Goal: Task Accomplishment & Management: Manage account settings

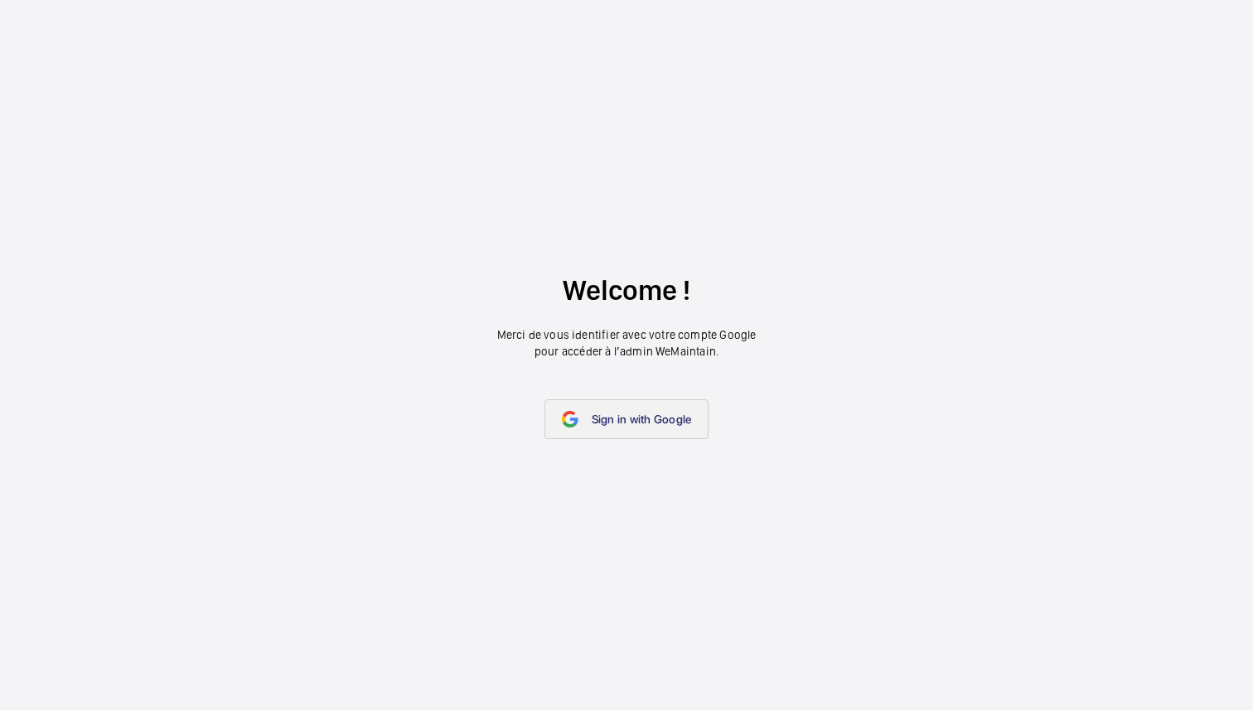
click at [636, 424] on span "Sign in with Google" at bounding box center [642, 419] width 100 height 13
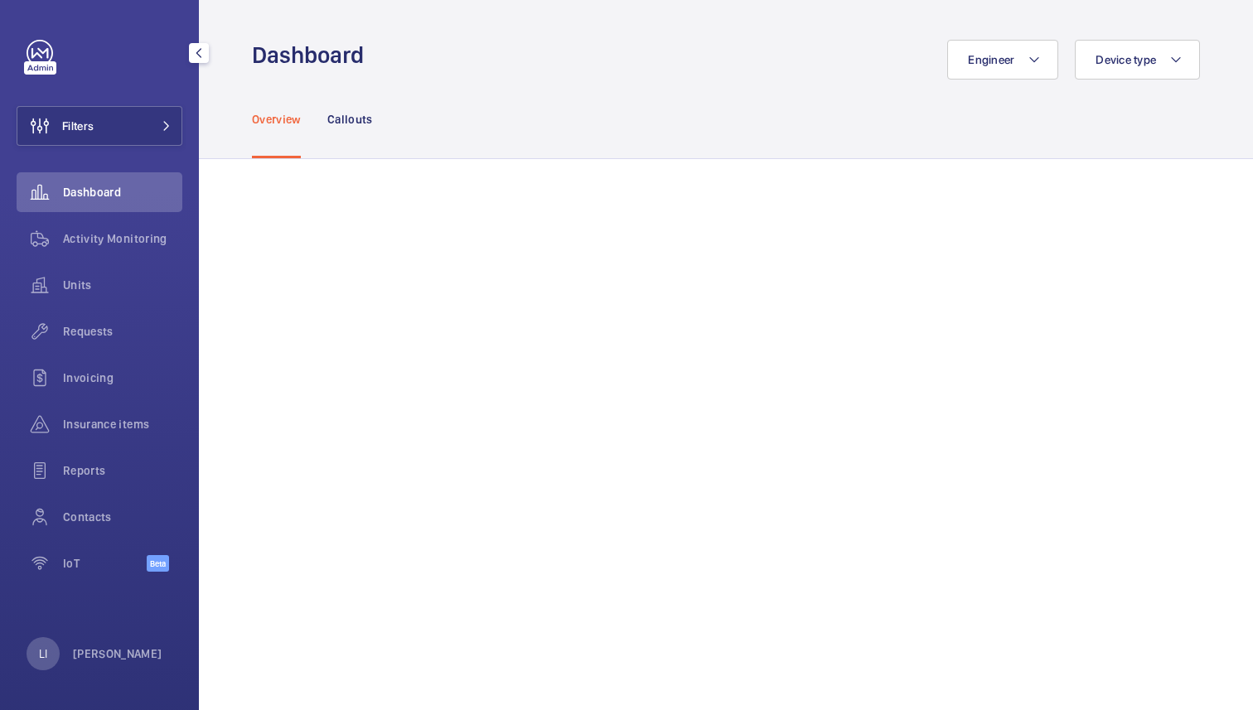
click at [112, 642] on div "LI [PERSON_NAME]" at bounding box center [95, 653] width 136 height 33
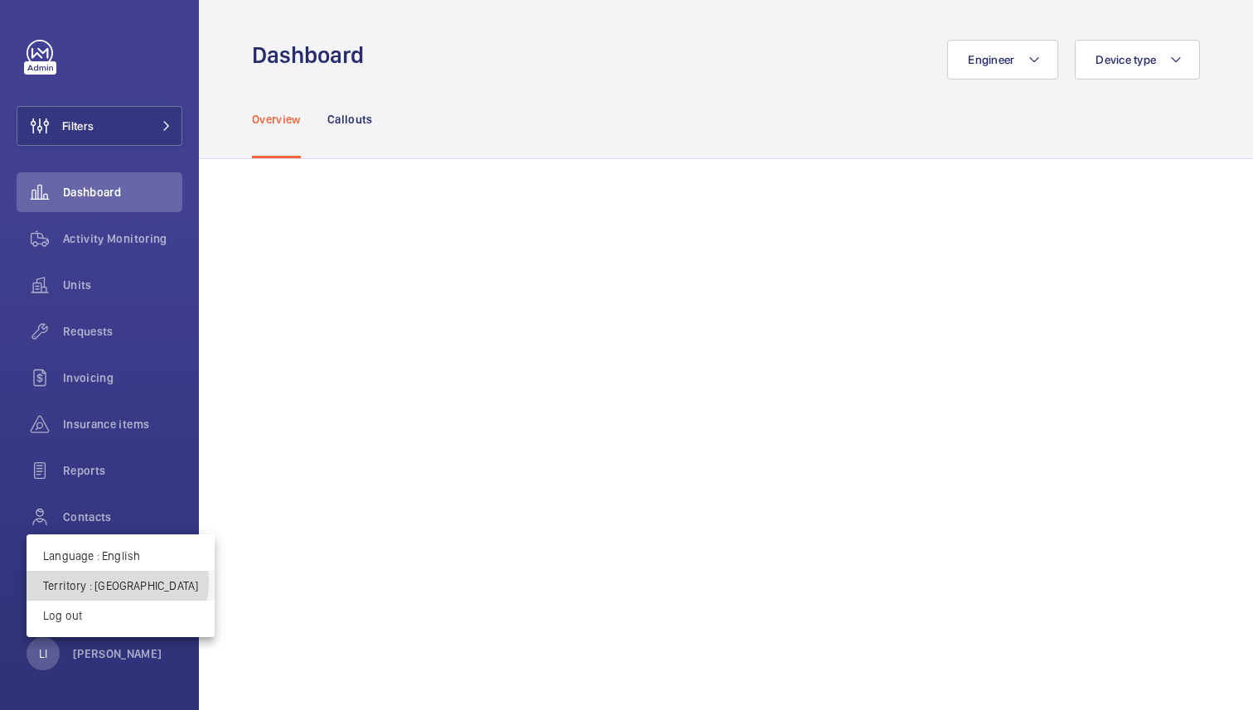
click at [117, 582] on p "Territory : Singapour" at bounding box center [120, 586] width 155 height 17
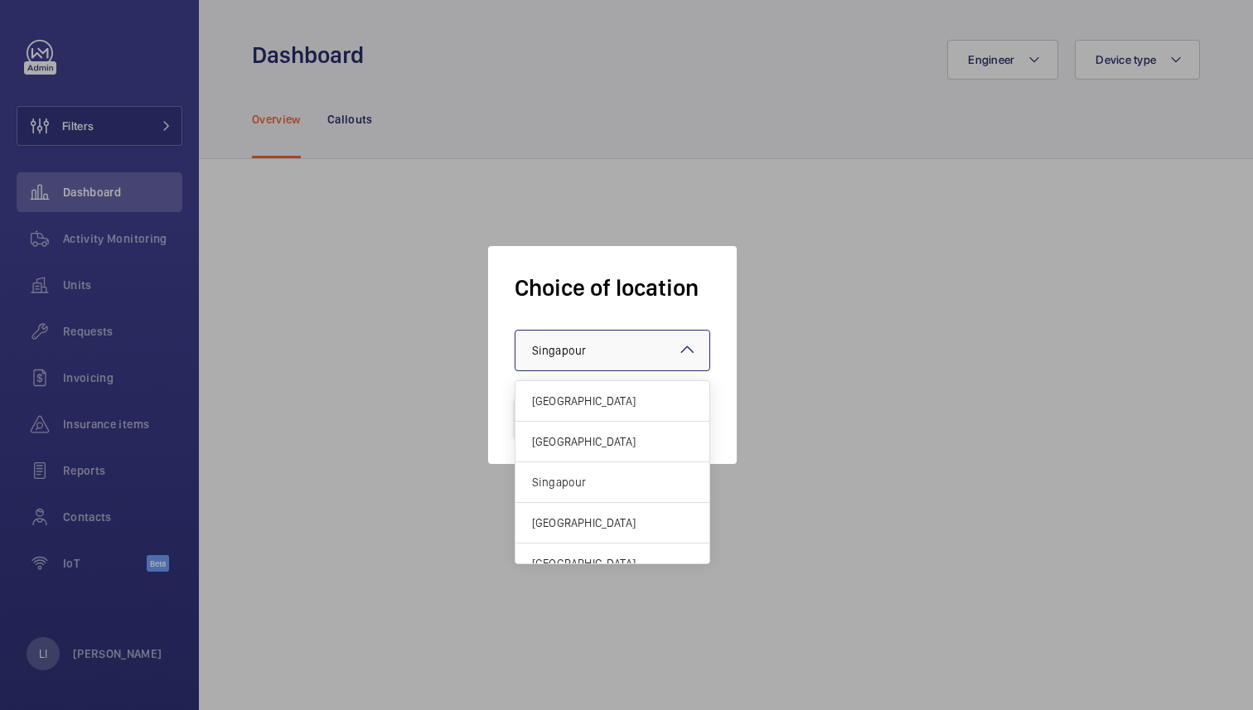
click at [613, 351] on div "× Singapour" at bounding box center [579, 350] width 95 height 17
click at [598, 434] on span "[GEOGRAPHIC_DATA]" at bounding box center [612, 442] width 161 height 17
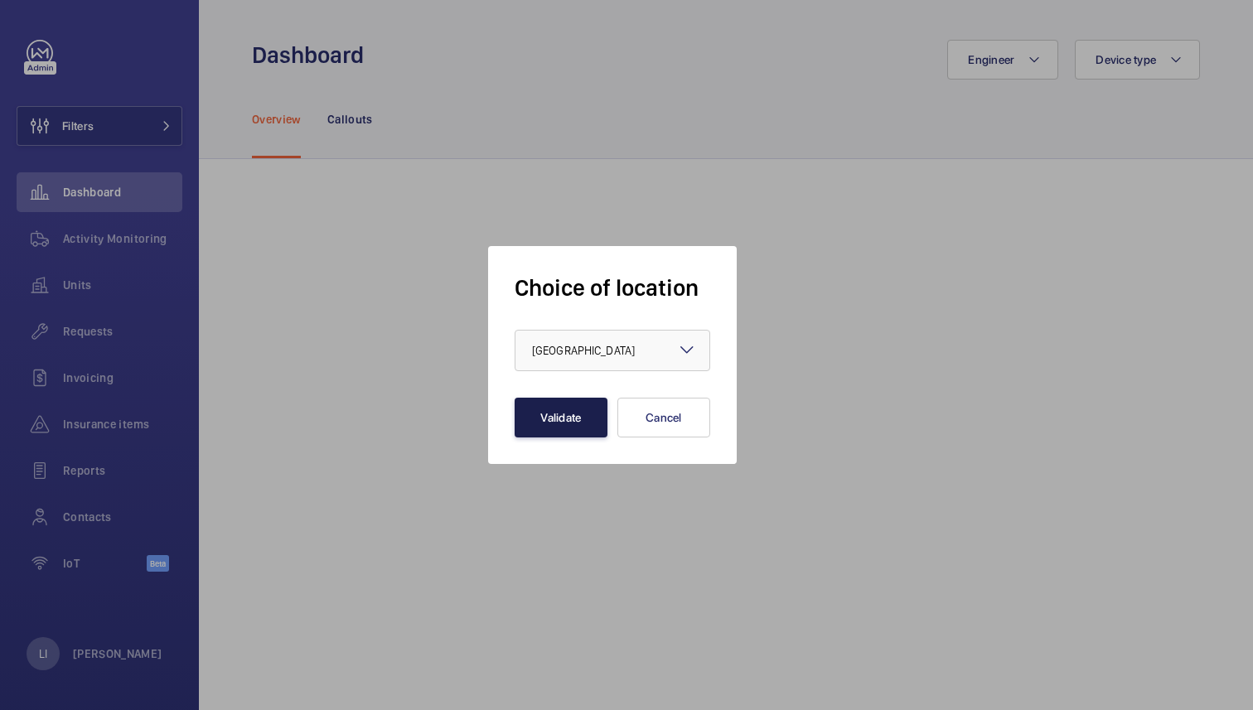
click at [583, 420] on button "Validate" at bounding box center [561, 418] width 93 height 40
